Goal: Information Seeking & Learning: Learn about a topic

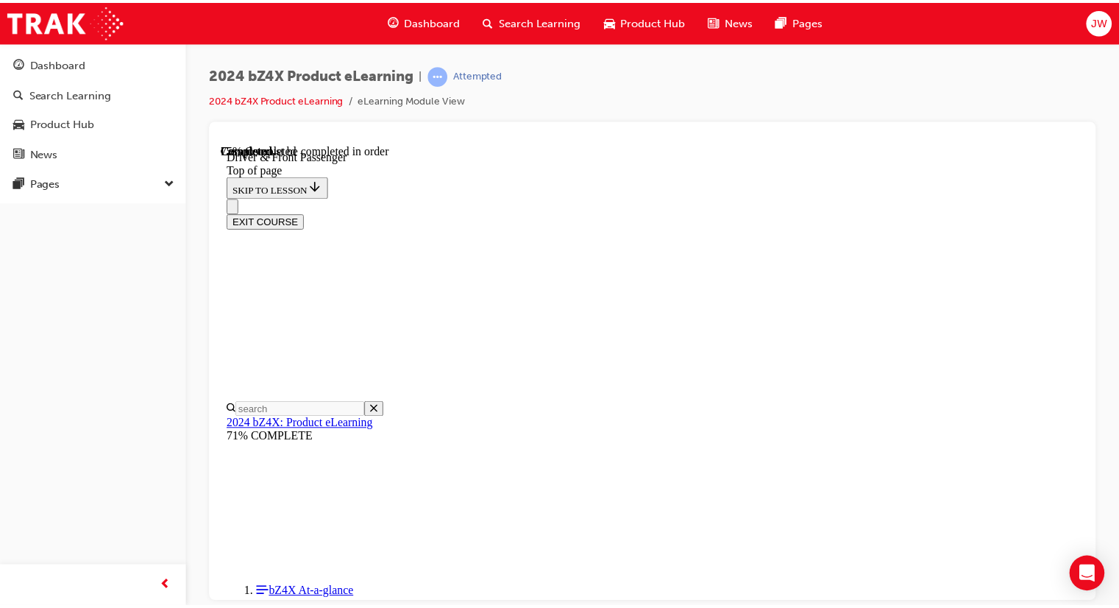
scroll to position [3278, 0]
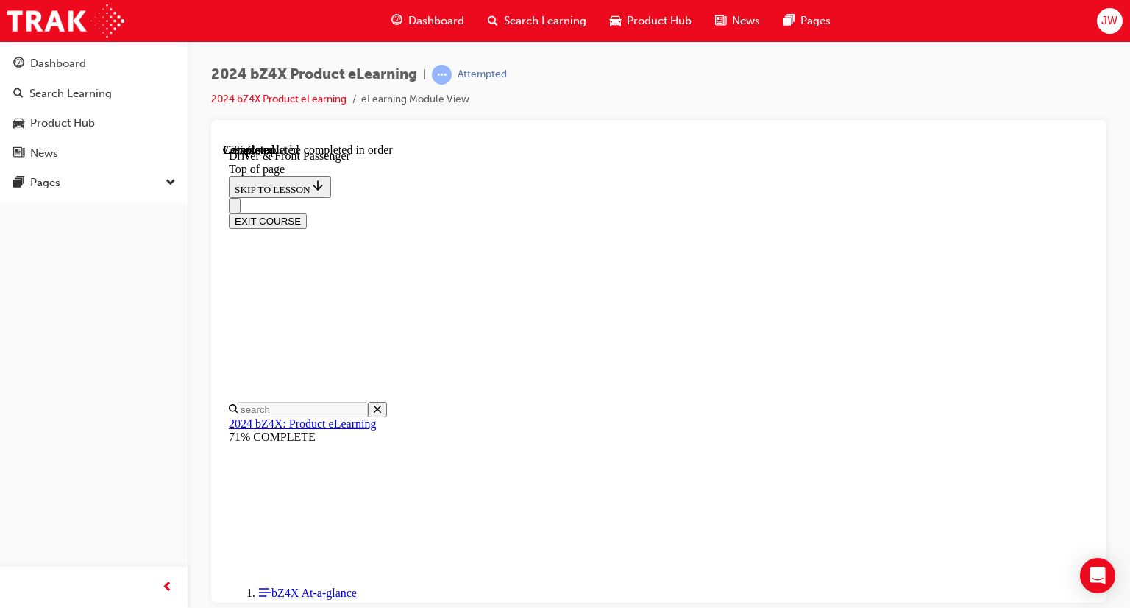
click at [408, 21] on span "Dashboard" at bounding box center [436, 21] width 56 height 17
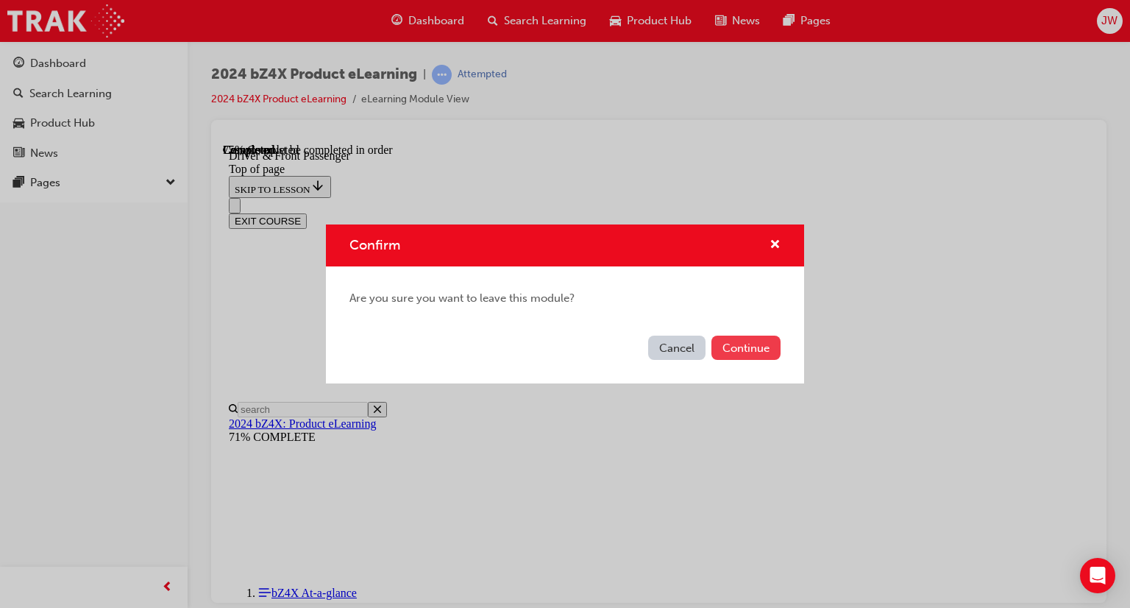
click at [752, 342] on button "Continue" at bounding box center [745, 347] width 69 height 24
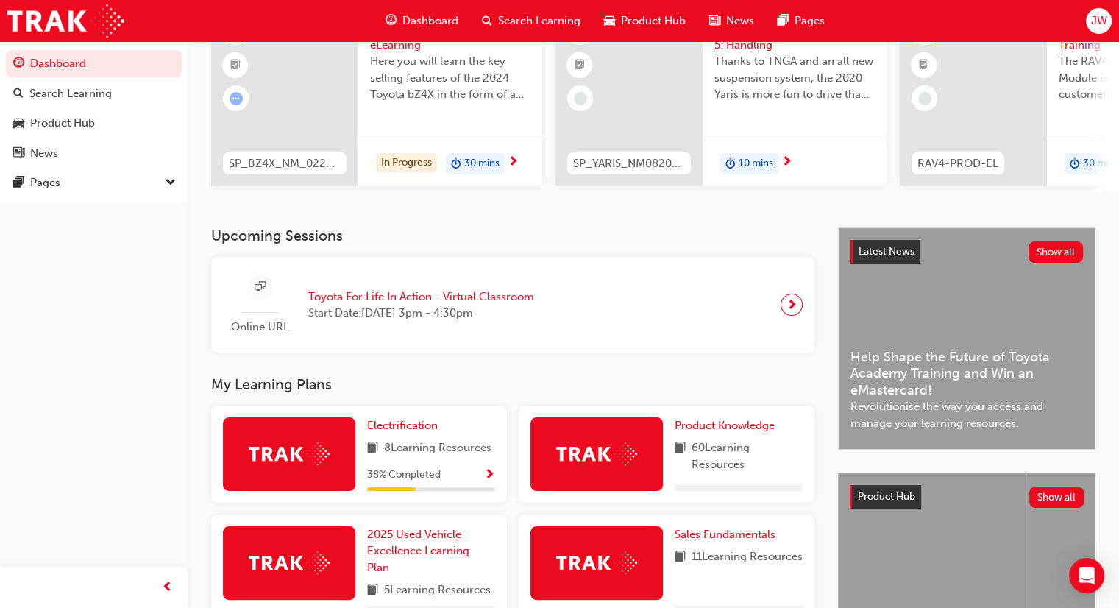
scroll to position [221, 0]
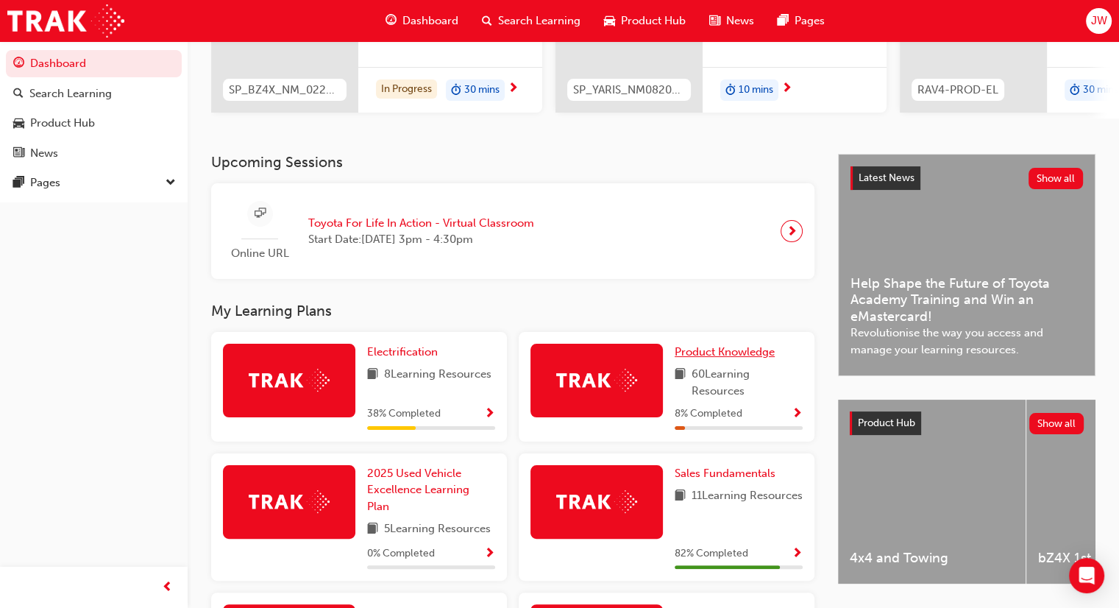
click at [721, 356] on span "Product Knowledge" at bounding box center [724, 351] width 100 height 13
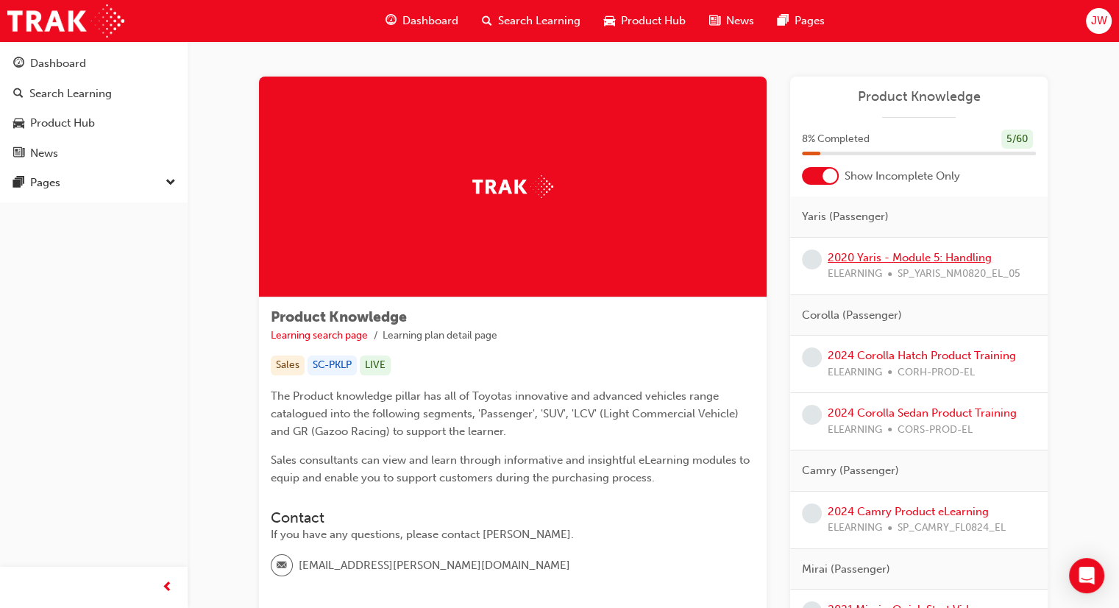
click at [918, 255] on link "2020 Yaris - Module 5: Handling" at bounding box center [909, 257] width 164 height 13
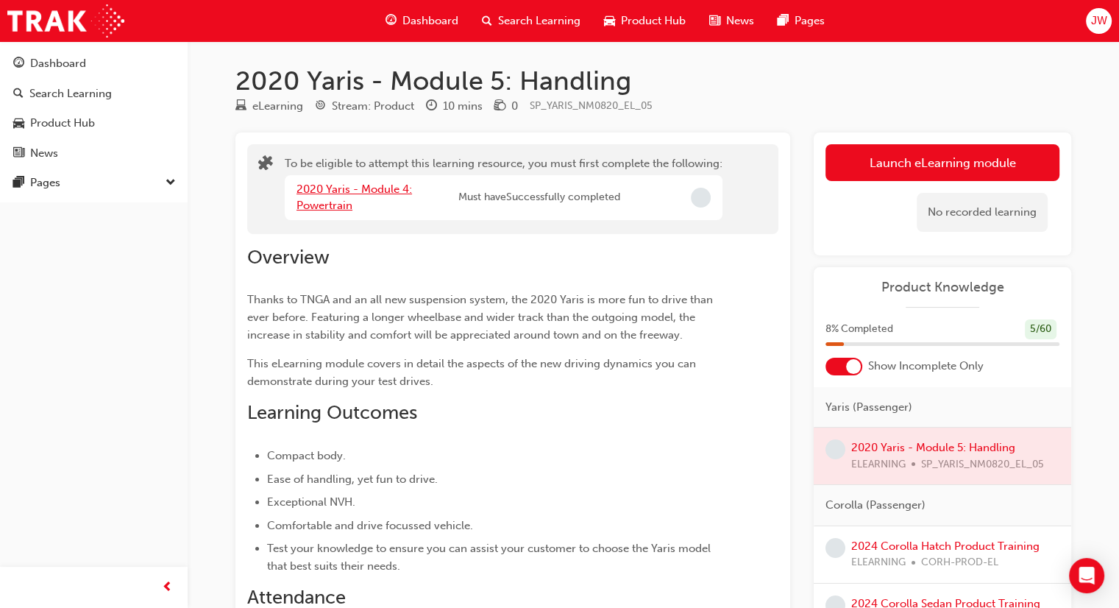
click at [348, 188] on link "2020 Yaris - Module 4: Powertrain" at bounding box center [353, 197] width 115 height 30
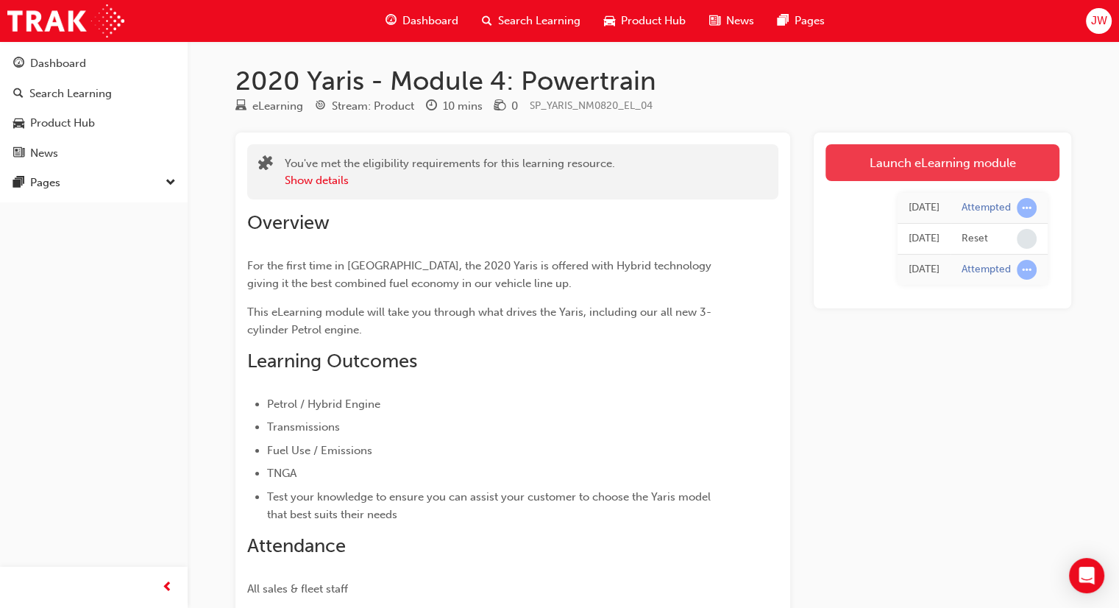
click at [883, 168] on link "Launch eLearning module" at bounding box center [942, 162] width 234 height 37
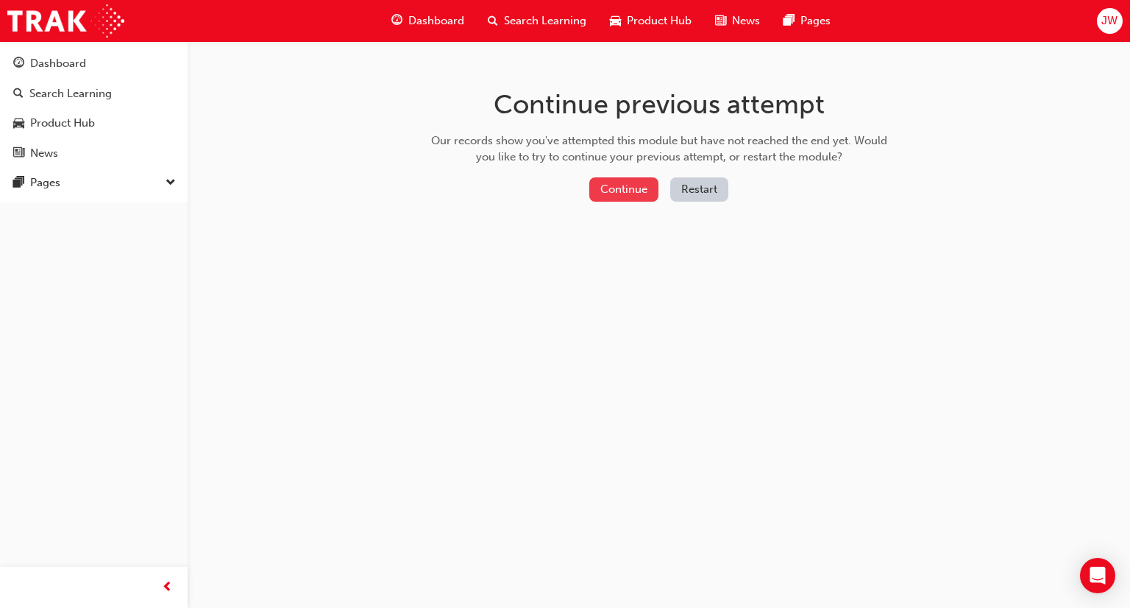
click at [624, 196] on button "Continue" at bounding box center [623, 189] width 69 height 24
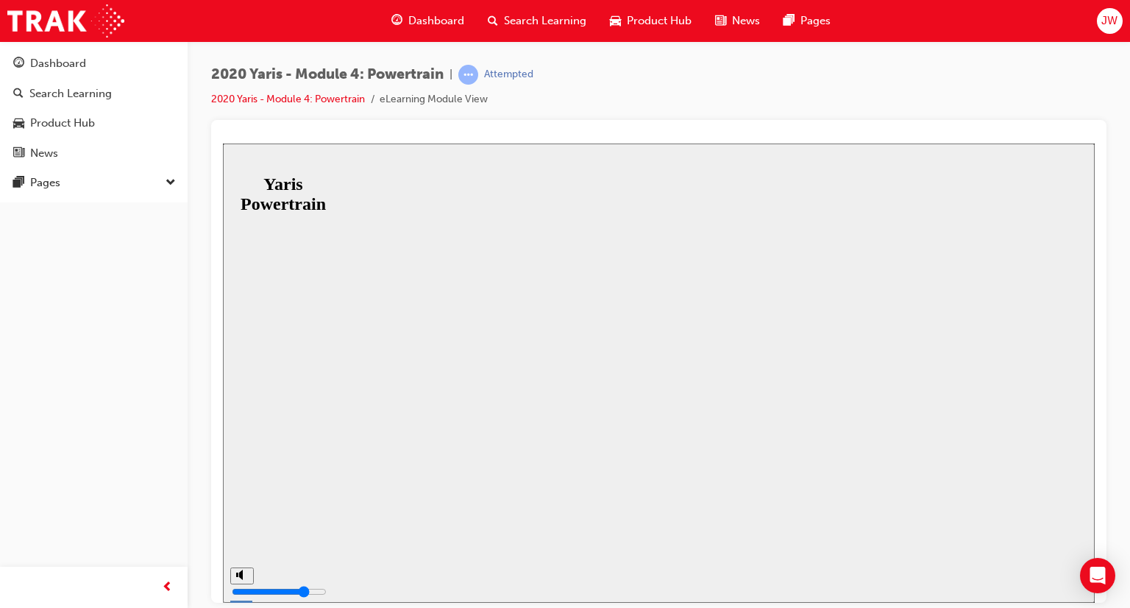
click at [421, 23] on span "Dashboard" at bounding box center [436, 21] width 56 height 17
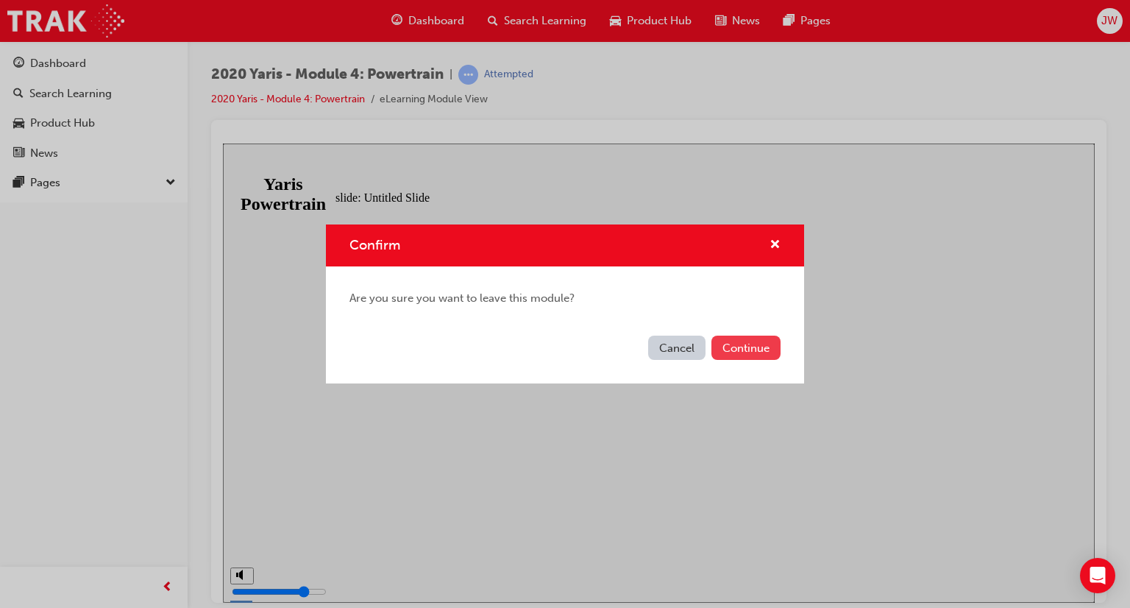
click at [748, 359] on button "Continue" at bounding box center [745, 347] width 69 height 24
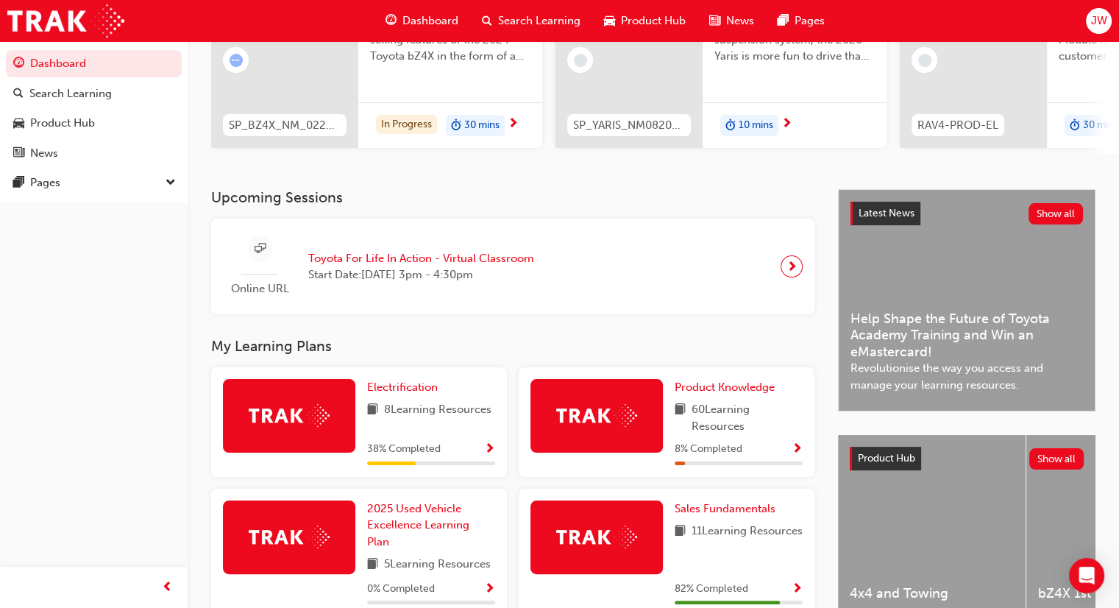
scroll to position [221, 0]
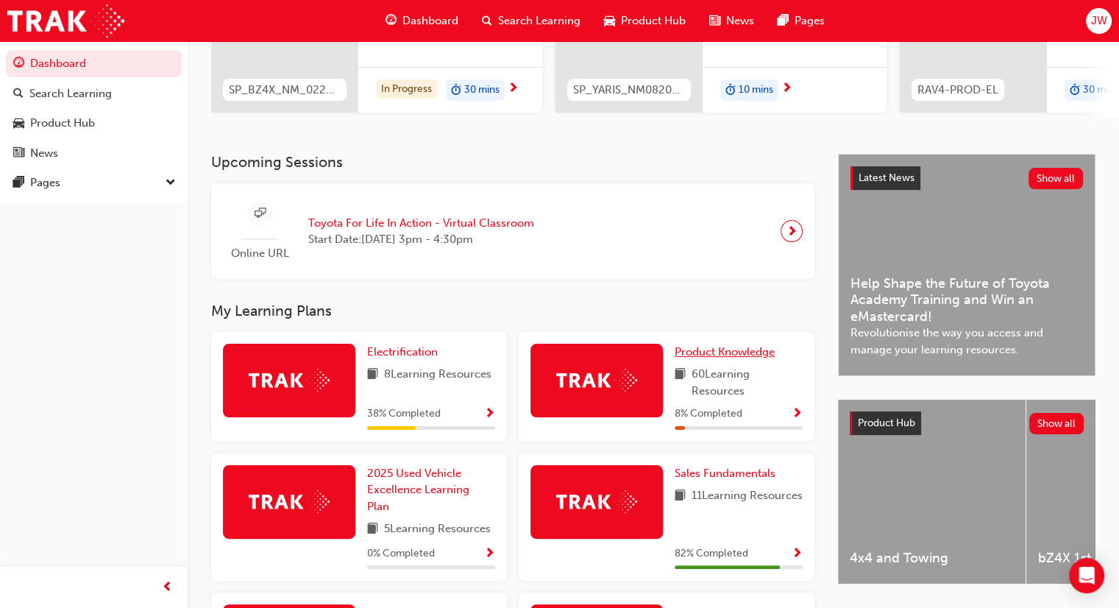
click at [691, 356] on span "Product Knowledge" at bounding box center [724, 351] width 100 height 13
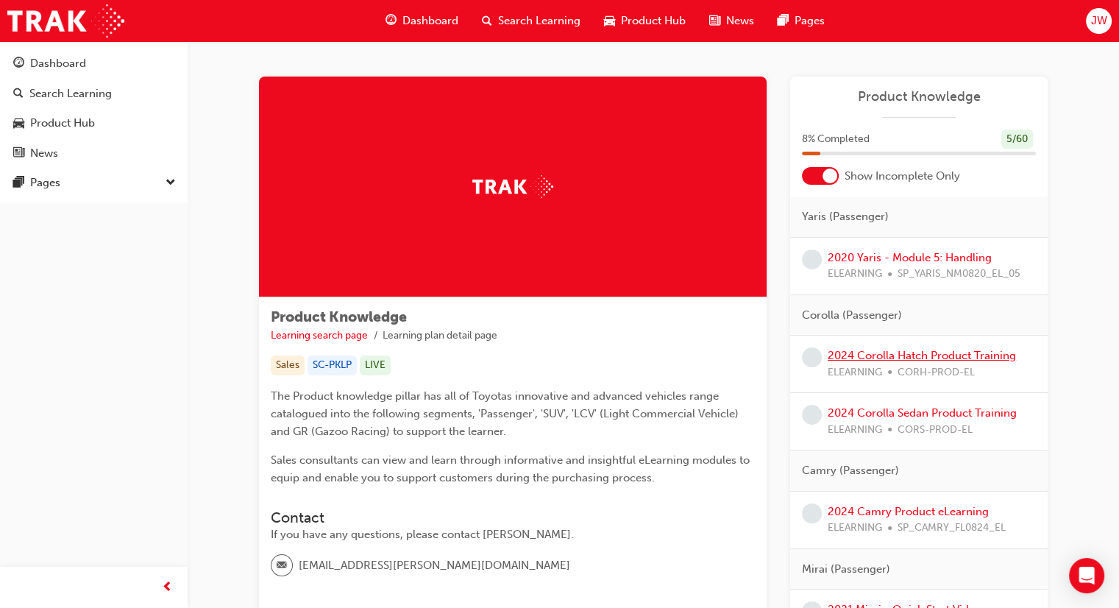
click at [888, 355] on link "2024 Corolla Hatch Product Training" at bounding box center [921, 355] width 188 height 13
click at [942, 355] on link "2024 Corolla Hatch Product Training" at bounding box center [921, 355] width 188 height 13
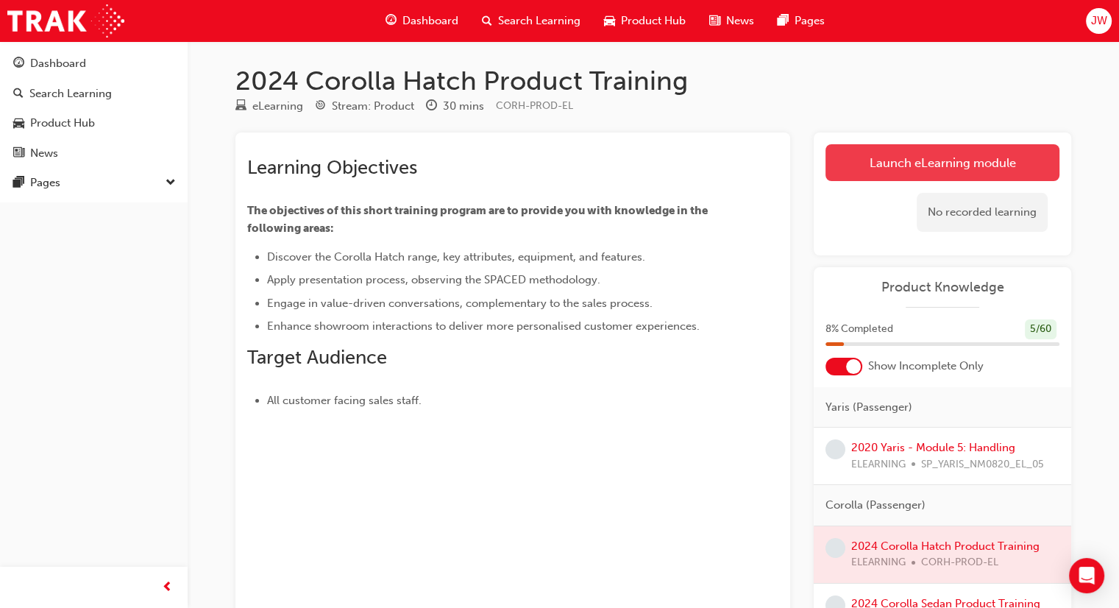
click at [911, 163] on link "Launch eLearning module" at bounding box center [942, 162] width 234 height 37
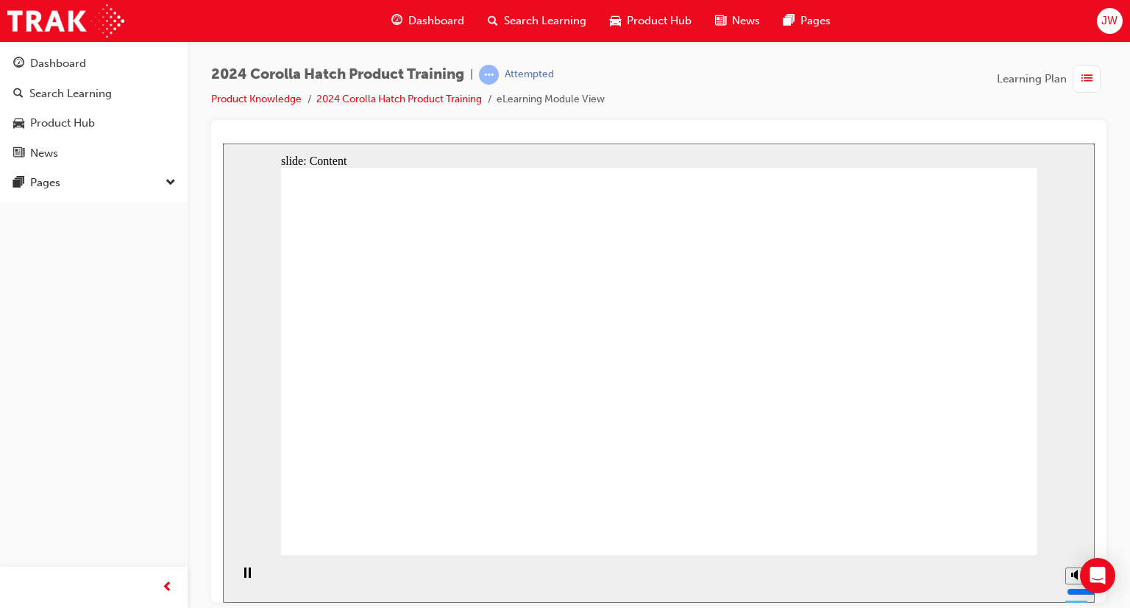
click at [1039, 413] on div "slide: Content Compared to Yaris Cross, the Corolla Hatch: • Is more spacious a…" at bounding box center [659, 372] width 872 height 459
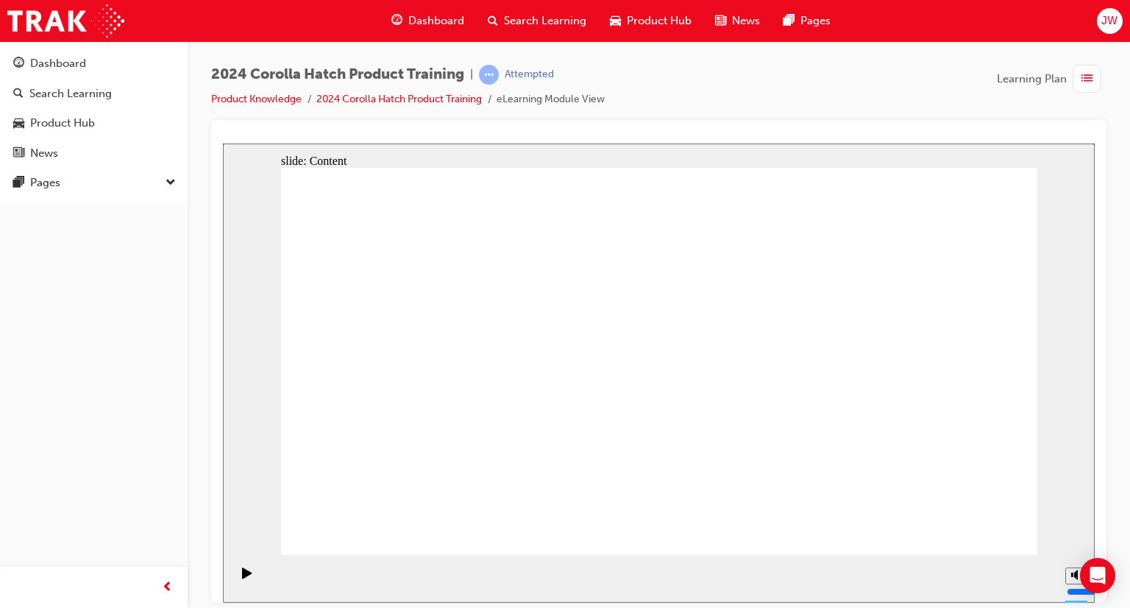
drag, startPoint x: 669, startPoint y: 527, endPoint x: 650, endPoint y: 529, distance: 19.2
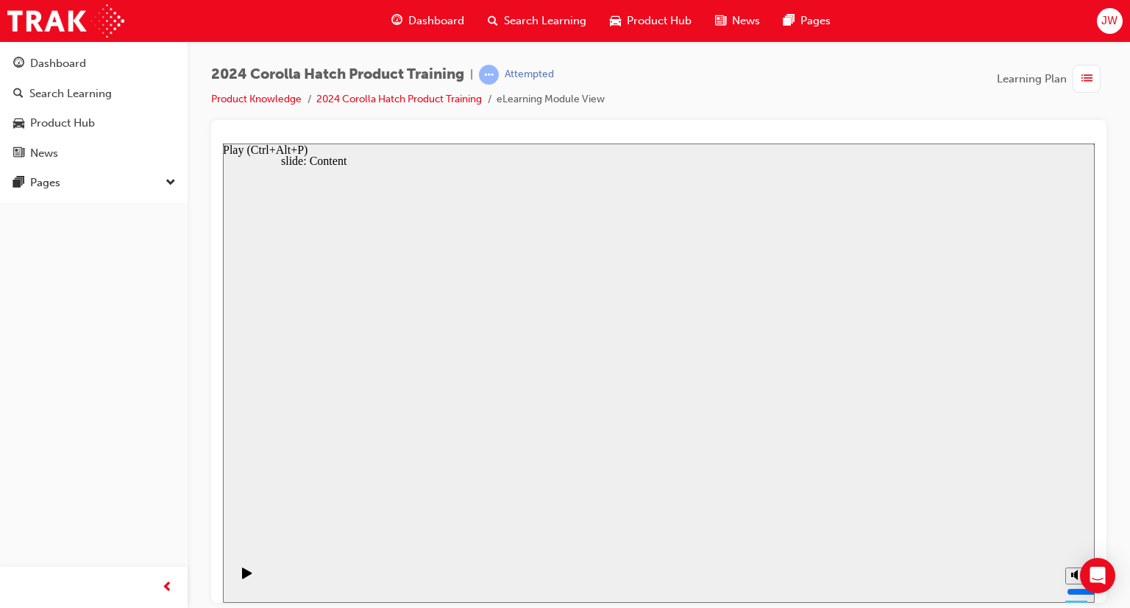
click at [245, 577] on icon "Play (Ctrl+Alt+P)" at bounding box center [247, 571] width 10 height 11
click at [253, 583] on div "Play (Ctrl+Alt+P)" at bounding box center [247, 578] width 25 height 25
